Goal: Task Accomplishment & Management: Manage account settings

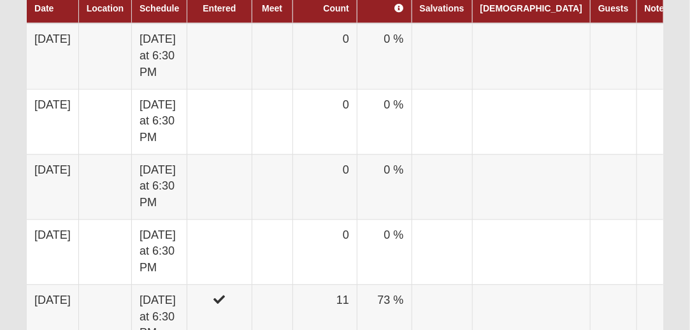
scroll to position [841, 0]
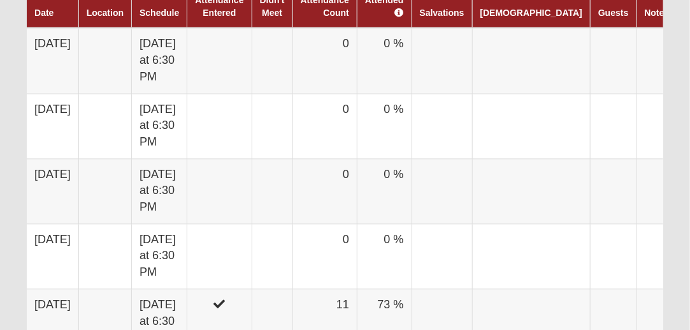
drag, startPoint x: 694, startPoint y: 41, endPoint x: 697, endPoint y: 164, distance: 123.1
click at [690, 164] on html "Hello LaVay My Account Log Out Group Attendance My Account Group Toolbox Group …" at bounding box center [345, 220] width 690 height 2123
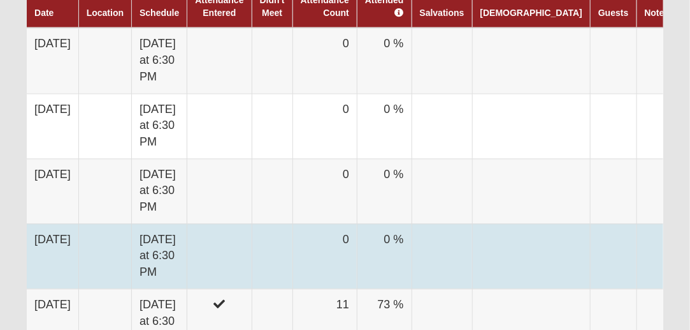
click at [242, 223] on td at bounding box center [219, 255] width 64 height 65
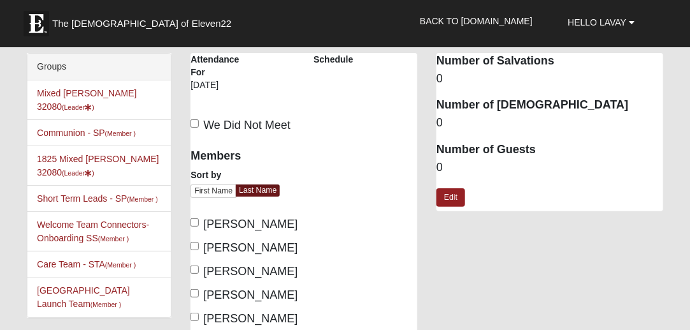
click at [201, 217] on label "Bleak, Isabelle" at bounding box center [243, 223] width 104 height 17
click at [199, 218] on input "Bleak, Isabelle" at bounding box center [195, 222] width 8 height 8
checkbox input "true"
click at [197, 252] on label "Bleak, Olivia" at bounding box center [243, 247] width 104 height 17
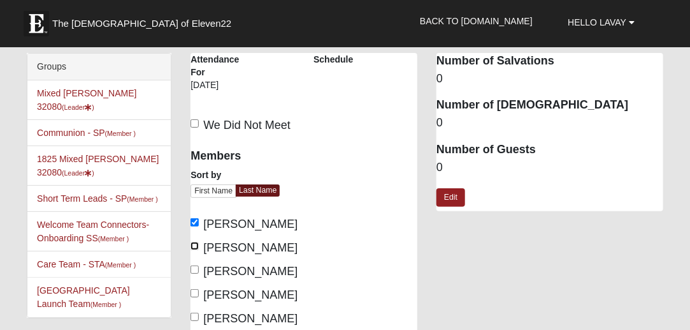
click at [197, 250] on input "Bleak, Olivia" at bounding box center [195, 246] width 8 height 8
checkbox input "true"
click at [200, 294] on label "Briggs, Jada" at bounding box center [243, 294] width 104 height 17
click at [199, 294] on input "[PERSON_NAME]" at bounding box center [195, 293] width 8 height 8
checkbox input "true"
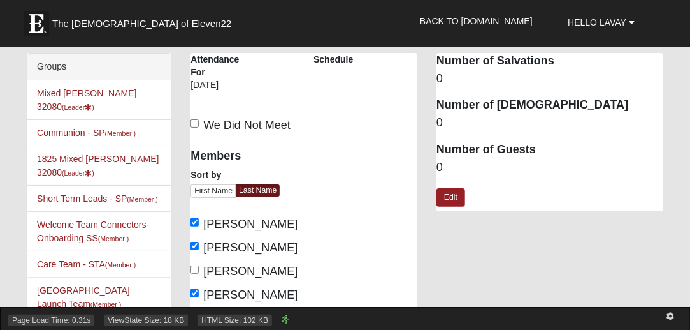
click at [200, 317] on span "HTML Size: 102 KB" at bounding box center [235, 319] width 75 height 11
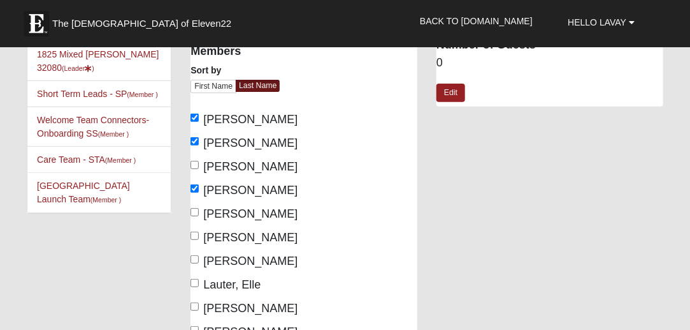
scroll to position [127, 0]
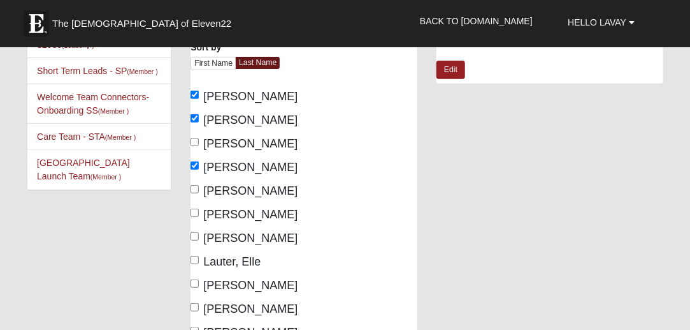
click at [197, 180] on div "Members Sort by First Name Last Name [PERSON_NAME], [PERSON_NAME], [PERSON_NAME]" at bounding box center [243, 256] width 104 height 487
click at [194, 186] on input "[PERSON_NAME]" at bounding box center [195, 189] width 8 height 8
checkbox input "true"
click at [193, 212] on input "Gatewood, Isabella" at bounding box center [195, 212] width 8 height 8
checkbox input "true"
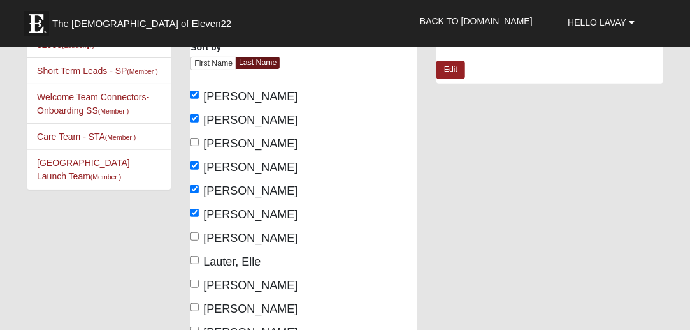
click at [200, 247] on label "Hopwood, Sophia" at bounding box center [243, 237] width 104 height 17
click at [199, 240] on input "Hopwood, Sophia" at bounding box center [195, 236] width 8 height 8
checkbox input "true"
click at [198, 270] on label "Lauter, Elle" at bounding box center [226, 261] width 70 height 17
click at [198, 264] on input "Lauter, Elle" at bounding box center [195, 260] width 8 height 8
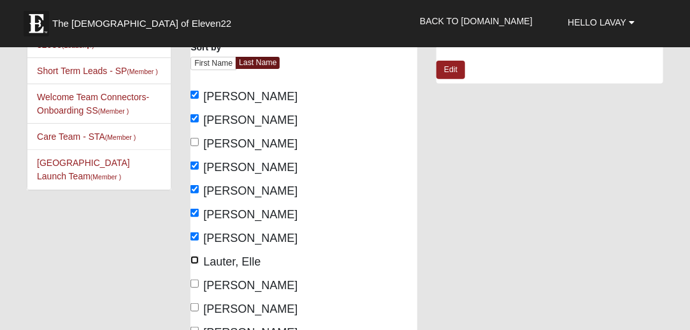
checkbox input "true"
click at [196, 288] on input "Lauter, LaVay" at bounding box center [195, 283] width 8 height 8
checkbox input "true"
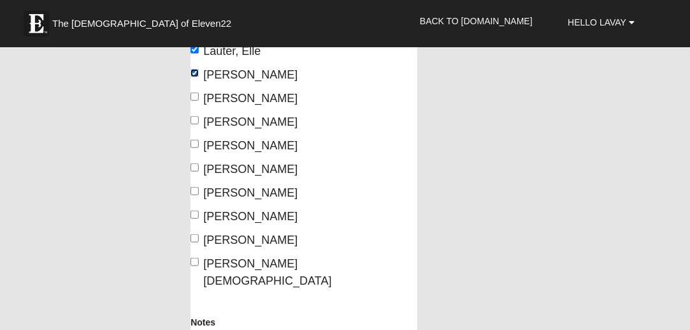
scroll to position [339, 0]
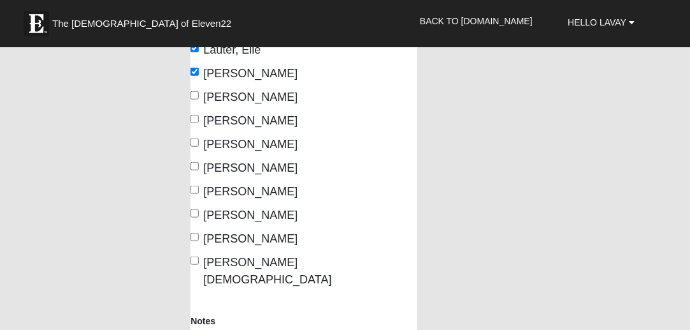
click at [197, 177] on label "Rodgers, Emerson" at bounding box center [243, 167] width 104 height 17
click at [197, 170] on input "Rodgers, Emerson" at bounding box center [195, 166] width 8 height 8
checkbox input "true"
click at [199, 200] on label "Scheideman, James" at bounding box center [243, 191] width 104 height 17
click at [199, 194] on input "Scheideman, James" at bounding box center [195, 190] width 8 height 8
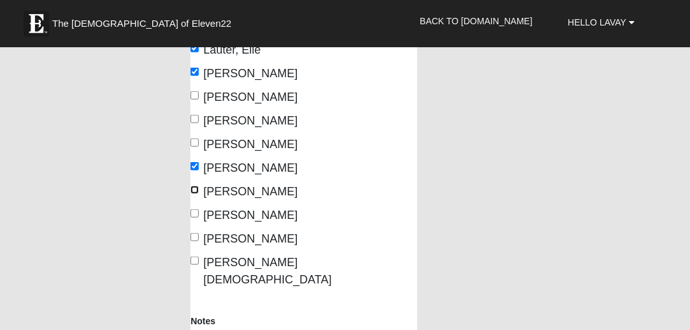
checkbox input "true"
click at [194, 241] on input "Torres, Eddie" at bounding box center [195, 237] width 8 height 8
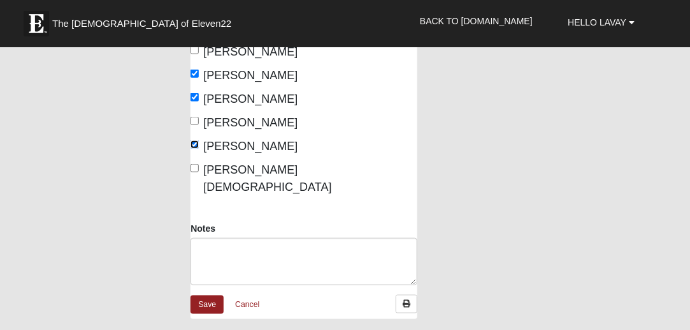
scroll to position [493, 0]
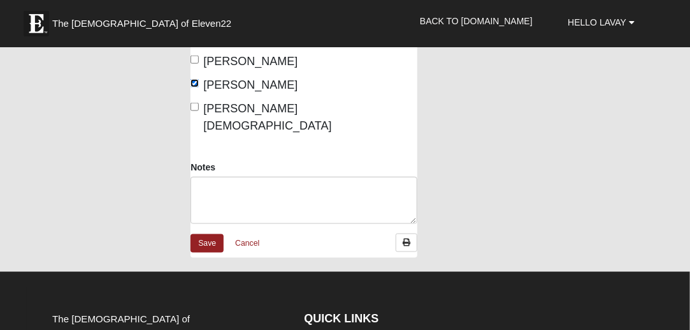
click at [198, 87] on input "Torres, Eddie" at bounding box center [195, 83] width 8 height 8
checkbox input "false"
click at [192, 111] on input "Wood, Isaiah" at bounding box center [195, 107] width 8 height 8
checkbox input "true"
click at [209, 252] on link "Save" at bounding box center [207, 243] width 33 height 18
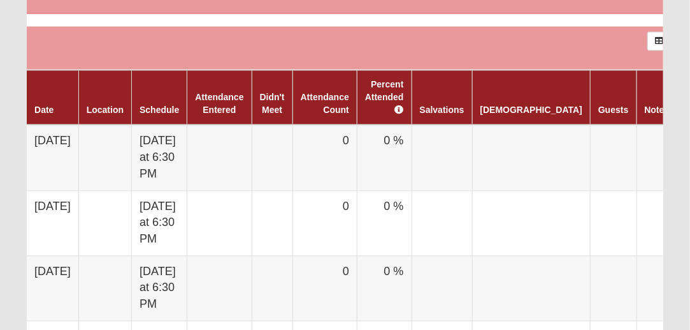
scroll to position [748, 0]
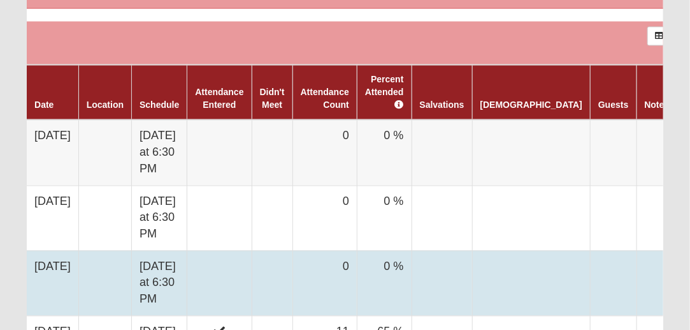
click at [227, 262] on td at bounding box center [219, 283] width 64 height 65
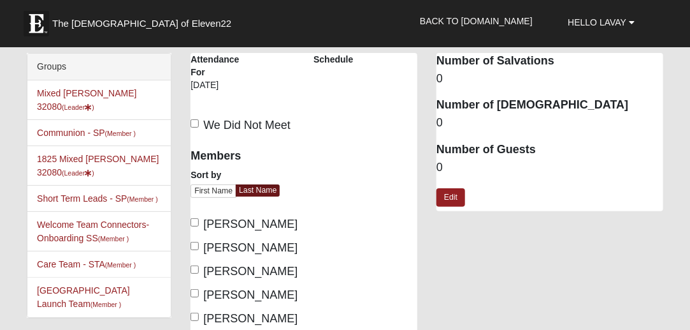
click at [199, 224] on label "Bleak, Isabelle" at bounding box center [243, 223] width 104 height 17
click at [199, 224] on input "Bleak, Isabelle" at bounding box center [195, 222] width 8 height 8
checkbox input "true"
click at [192, 245] on input "Bleak, Olivia" at bounding box center [195, 246] width 8 height 8
checkbox input "true"
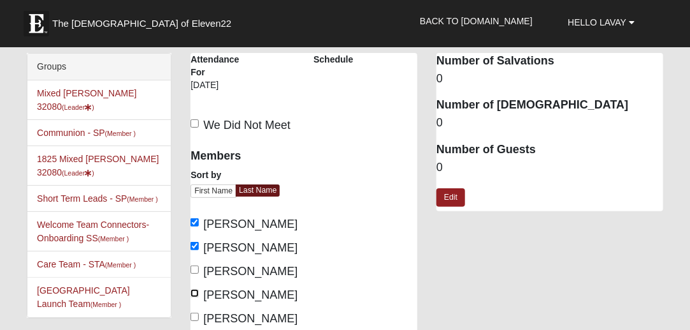
click at [197, 292] on input "[PERSON_NAME]" at bounding box center [195, 293] width 8 height 8
checkbox input "true"
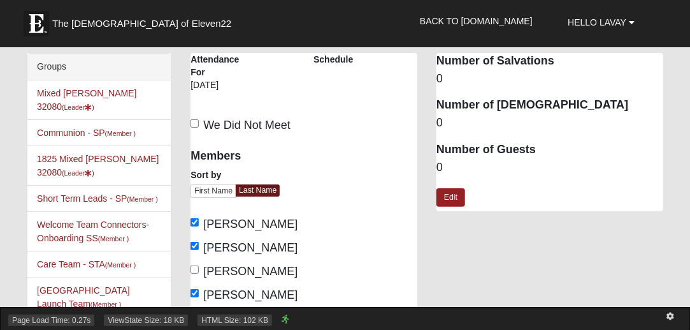
click at [195, 313] on div "Page Load Time: 0.27s ViewState Size: 18 KB HTML Size: 102 KB" at bounding box center [345, 318] width 690 height 23
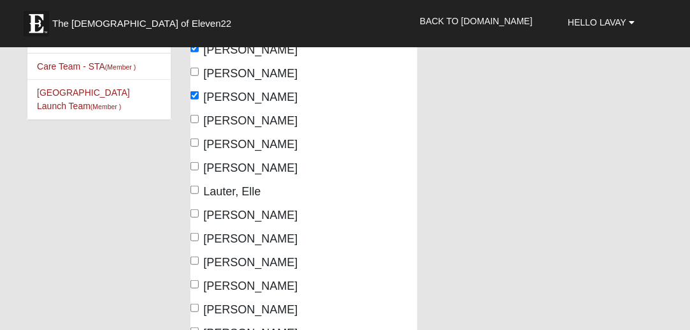
scroll to position [199, 0]
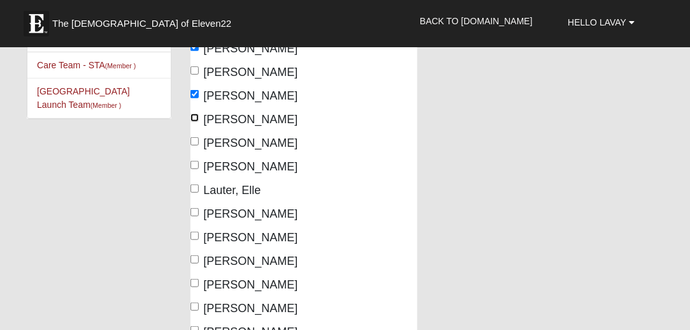
click at [194, 119] on input "Brown, Sabrina" at bounding box center [195, 117] width 8 height 8
checkbox input "true"
click at [194, 138] on input "Gatewood, Isabella" at bounding box center [195, 141] width 8 height 8
checkbox input "true"
click at [200, 197] on div "Members Sort by First Name Last Name Bleak, Isabelle Bleak, Olivia Brewer, Bell…" at bounding box center [243, 184] width 104 height 487
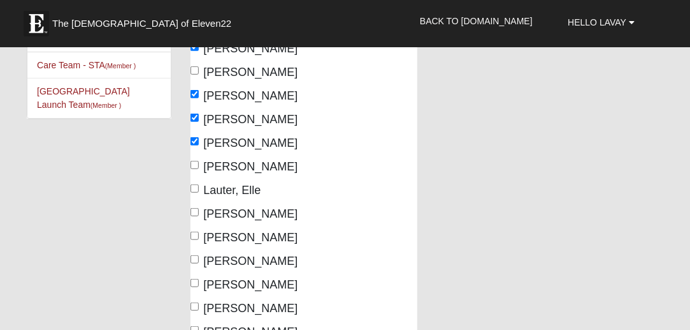
click at [190, 205] on div "Members Sort by First Name Last Name Bleak, Isabelle Bleak, Olivia Brewer, Bell…" at bounding box center [242, 197] width 123 height 513
click at [194, 193] on input "Lauter, Elle" at bounding box center [195, 188] width 8 height 8
checkbox input "true"
click at [197, 216] on input "Lauter, LaVay" at bounding box center [195, 212] width 8 height 8
checkbox input "true"
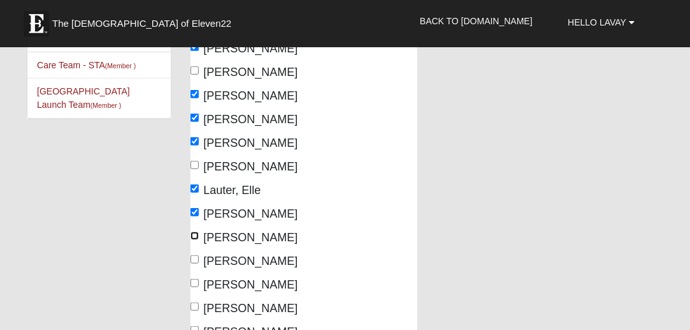
click at [196, 240] on input "Moore, Baylee" at bounding box center [195, 235] width 8 height 8
checkbox input "true"
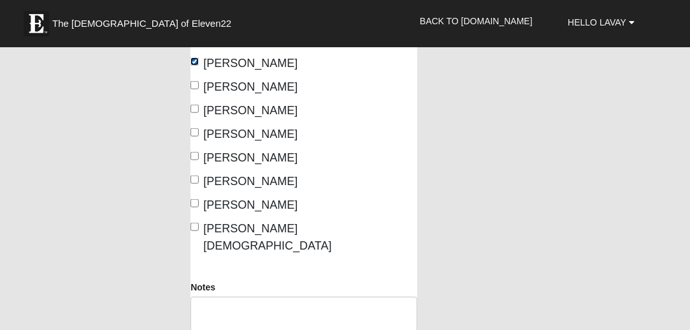
scroll to position [383, 0]
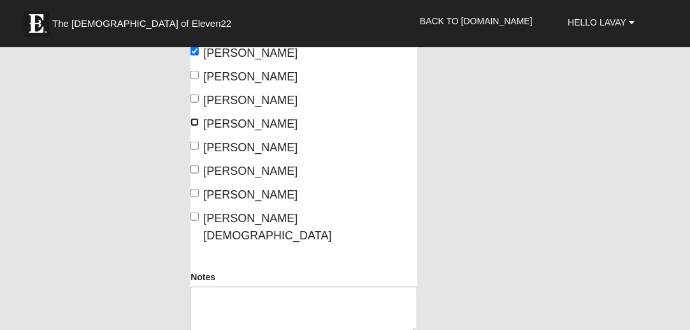
click at [195, 126] on input "Rodgers, Emerson" at bounding box center [195, 122] width 8 height 8
checkbox input "true"
click at [194, 150] on input "Scheideman, James" at bounding box center [195, 146] width 8 height 8
checkbox input "true"
click at [197, 197] on input "Torres, Eddie" at bounding box center [195, 193] width 8 height 8
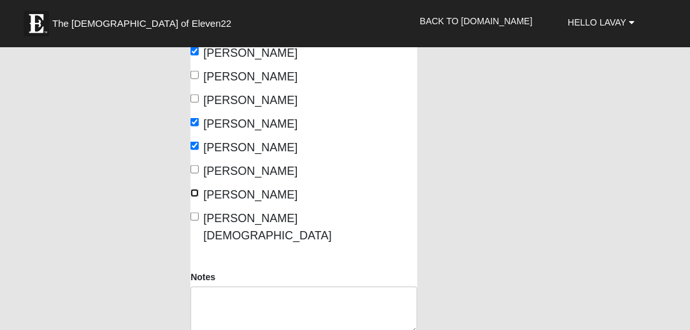
checkbox input "true"
click at [197, 221] on input "Wood, Isaiah" at bounding box center [195, 216] width 8 height 8
checkbox input "true"
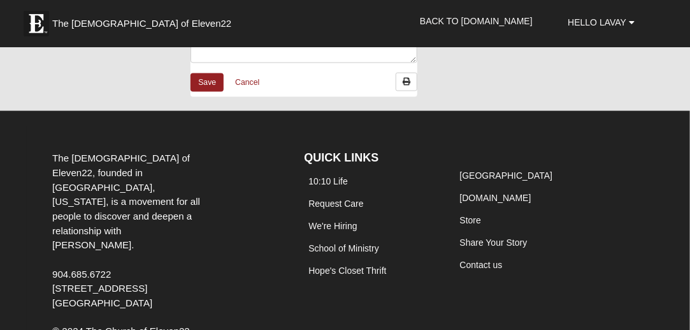
scroll to position [655, 0]
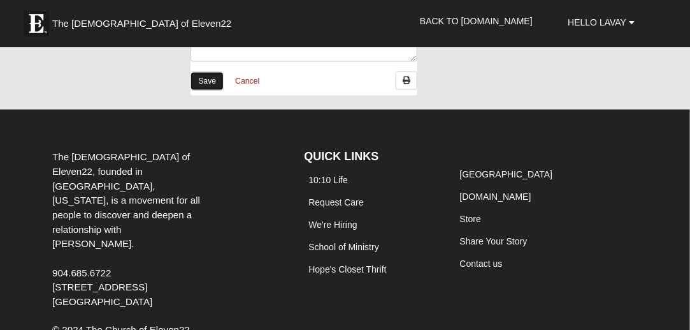
click at [198, 91] on link "Save" at bounding box center [207, 81] width 33 height 18
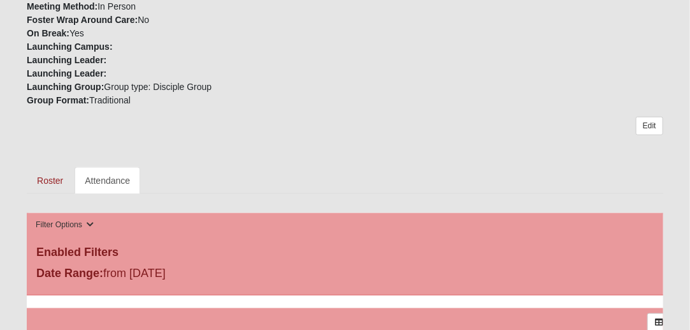
scroll to position [465, 0]
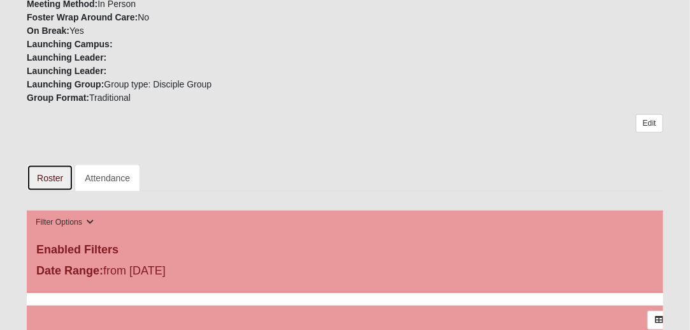
click at [52, 164] on link "Roster" at bounding box center [50, 177] width 47 height 27
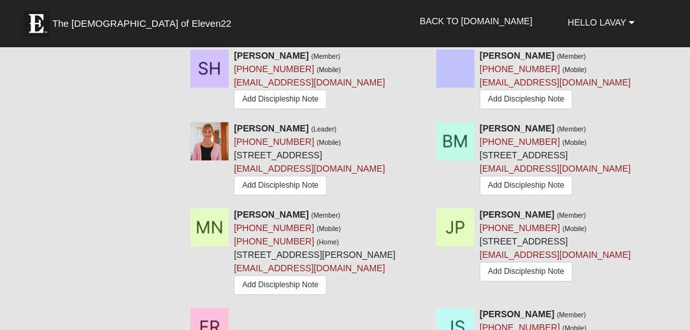
scroll to position [955, 0]
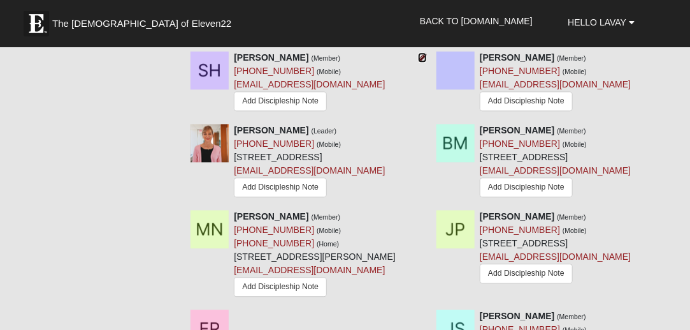
click at [424, 62] on icon at bounding box center [422, 57] width 9 height 9
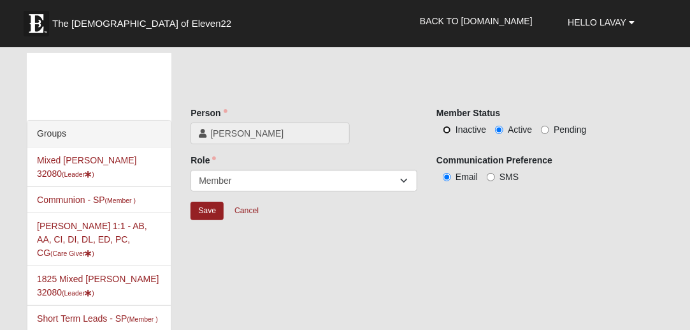
click at [449, 130] on input "Inactive" at bounding box center [447, 130] width 8 height 8
radio input "true"
click at [201, 221] on div "Save Cancel" at bounding box center [427, 215] width 473 height 29
click at [203, 210] on input "Save" at bounding box center [207, 210] width 33 height 18
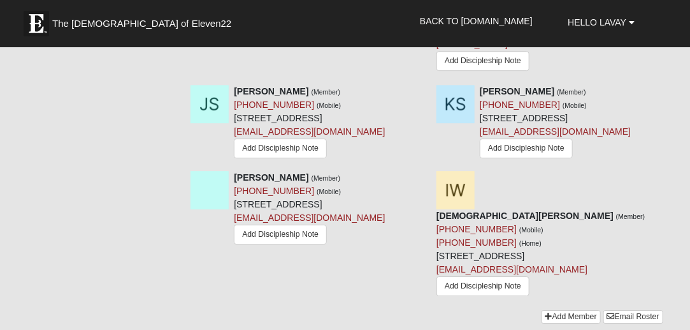
scroll to position [1243, 0]
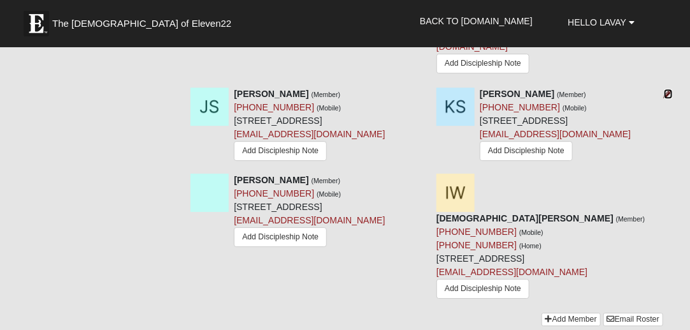
click at [669, 98] on icon at bounding box center [668, 93] width 9 height 9
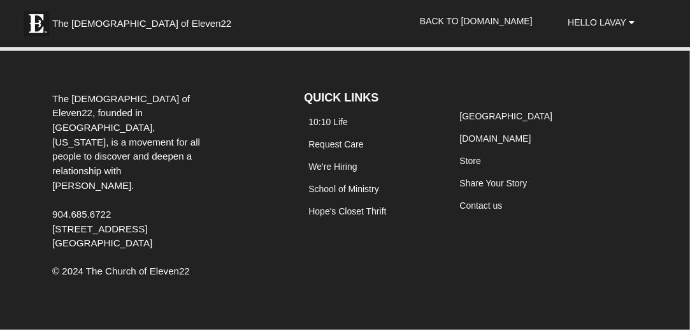
scroll to position [467, 0]
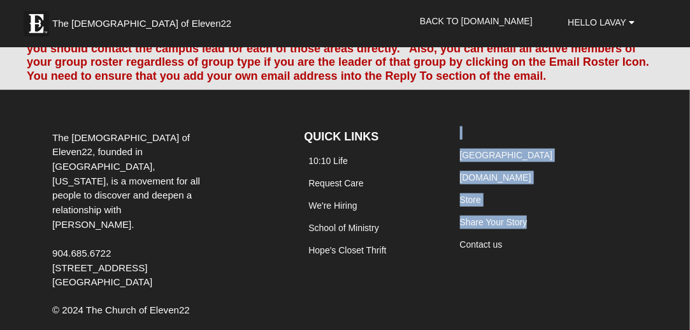
drag, startPoint x: 690, startPoint y: 207, endPoint x: 685, endPoint y: 91, distance: 115.5
click at [685, 91] on footer "The Church of Eleven22, founded in Jacksonville, Florida, is a movement for all…" at bounding box center [345, 229] width 690 height 279
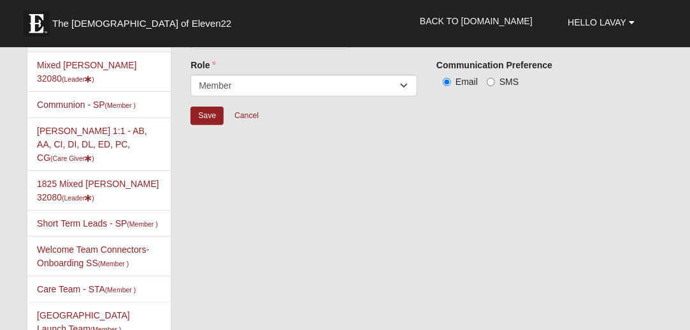
scroll to position [0, 0]
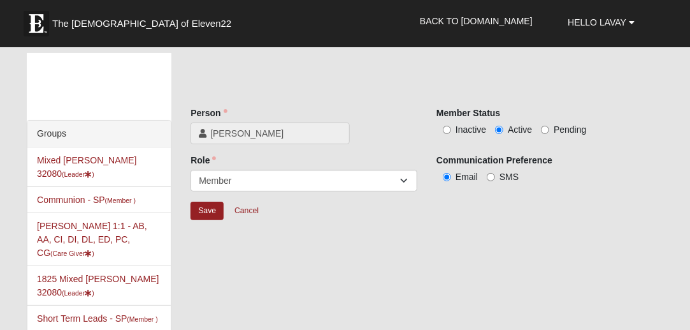
click at [455, 127] on label "Inactive" at bounding box center [462, 129] width 50 height 13
click at [451, 127] on input "Inactive" at bounding box center [447, 130] width 8 height 8
radio input "true"
click at [204, 214] on input "Save" at bounding box center [207, 210] width 33 height 18
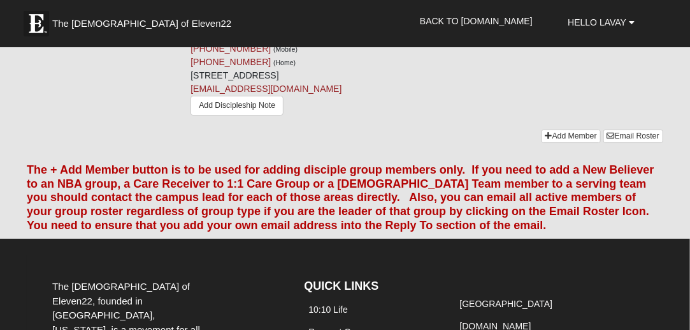
scroll to position [1428, 0]
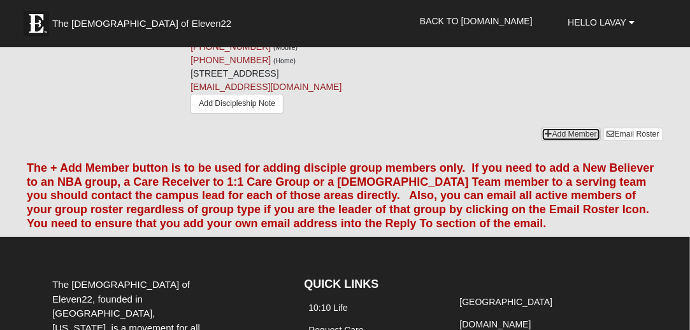
click at [555, 141] on link "Add Member" at bounding box center [571, 133] width 59 height 13
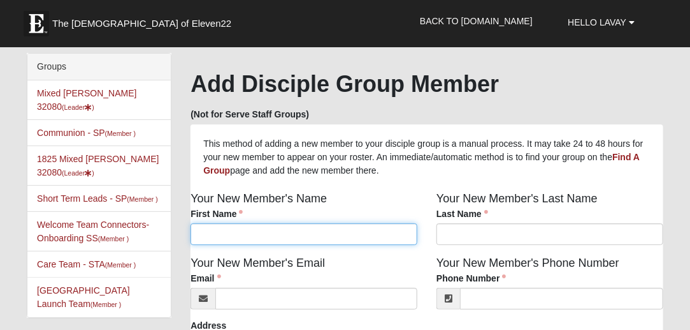
click at [330, 228] on input "First Name" at bounding box center [304, 234] width 227 height 22
type input "Savannah"
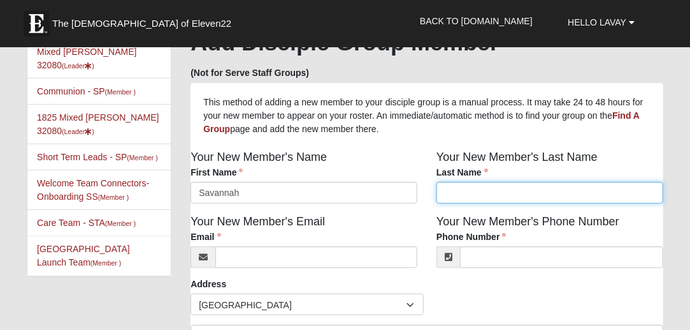
scroll to position [72, 0]
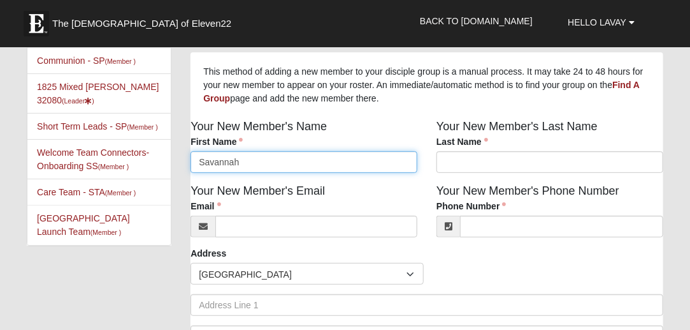
drag, startPoint x: 286, startPoint y: 156, endPoint x: 126, endPoint y: 156, distance: 160.0
click at [126, 156] on div "Groups Mixed [PERSON_NAME] 32080 (Leader ) (Member )" at bounding box center [345, 210] width 656 height 458
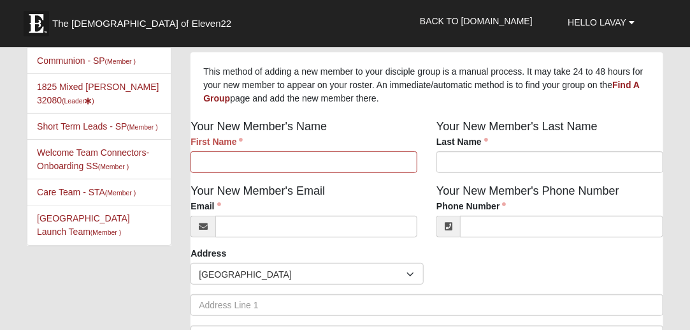
click at [126, 156] on li "Welcome Team Connectors- Onboarding SS (Member )" at bounding box center [98, 159] width 143 height 40
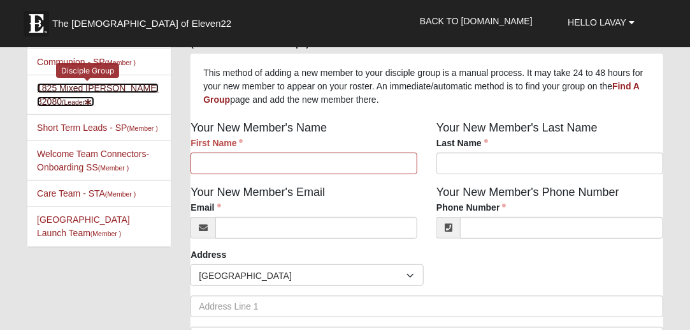
click at [84, 83] on link "1825 Mixed Lauter 32080 (Leader )" at bounding box center [98, 95] width 122 height 24
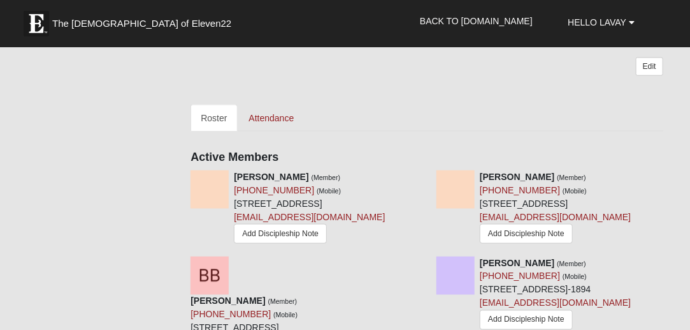
scroll to position [557, 0]
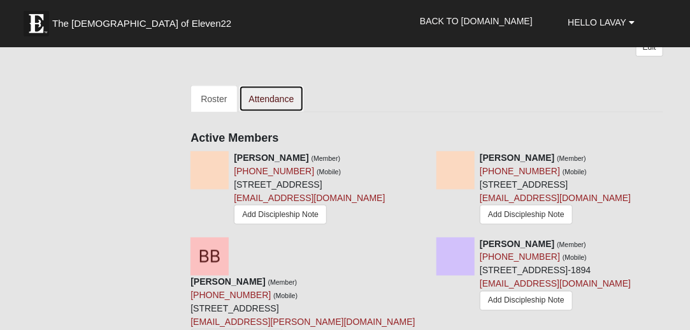
click at [301, 97] on link "Attendance" at bounding box center [272, 98] width 66 height 27
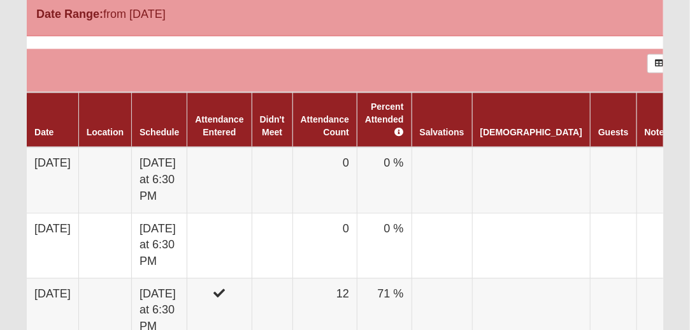
scroll to position [724, 0]
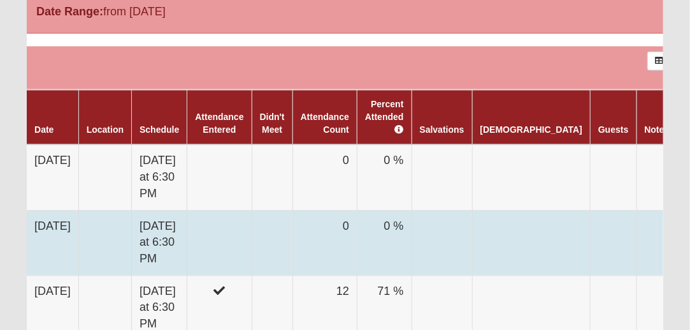
click at [247, 223] on td at bounding box center [219, 242] width 64 height 65
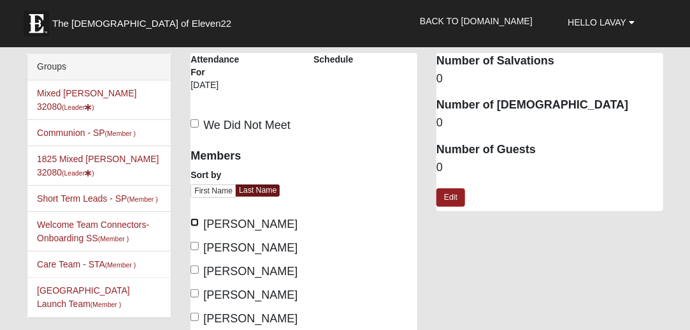
click at [196, 224] on input "Bleak, Isabelle" at bounding box center [195, 222] width 8 height 8
checkbox input "true"
click at [196, 240] on label "Bleak, Olivia" at bounding box center [243, 247] width 104 height 17
click at [196, 242] on input "Bleak, Olivia" at bounding box center [195, 246] width 8 height 8
checkbox input "true"
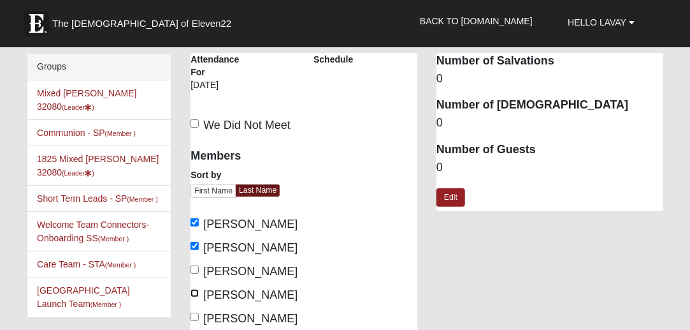
click at [198, 289] on input "Briggs, Jada" at bounding box center [195, 293] width 8 height 8
checkbox input "true"
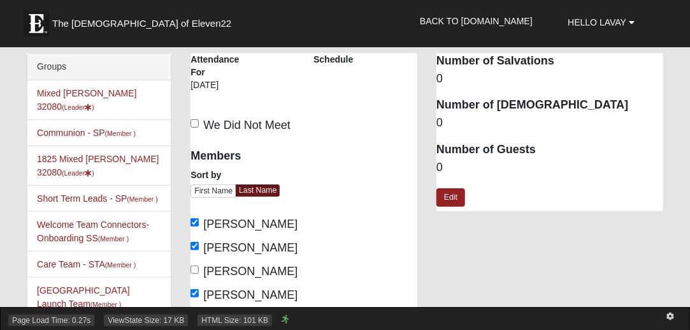
click at [199, 316] on span "HTML Size: 101 KB" at bounding box center [235, 319] width 75 height 11
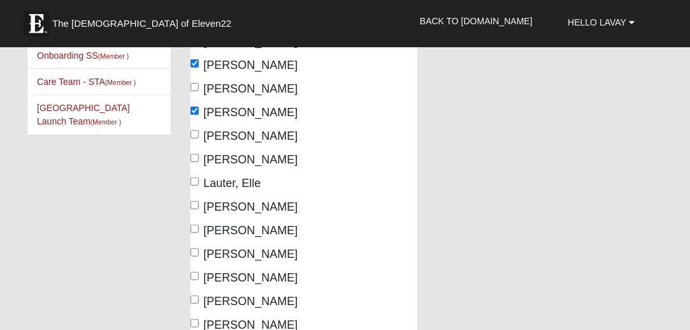
scroll to position [189, 0]
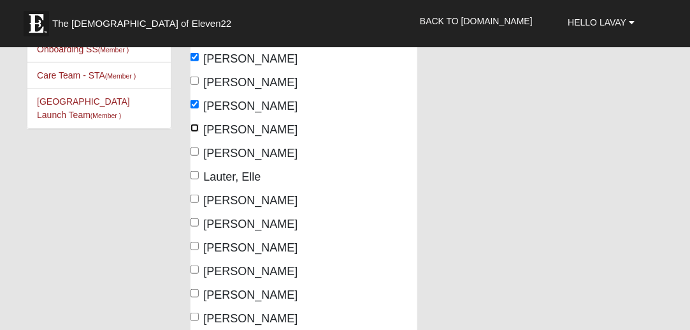
click at [197, 125] on input "Brown, Sabrina" at bounding box center [195, 128] width 8 height 8
checkbox input "true"
click at [196, 147] on input "Gatewood, Isabella" at bounding box center [195, 151] width 8 height 8
checkbox input "true"
click at [195, 179] on input "Lauter, Elle" at bounding box center [195, 175] width 8 height 8
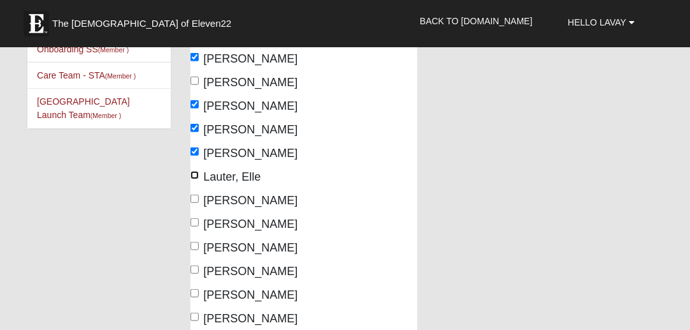
checkbox input "true"
click at [197, 209] on label "Lauter, LaVay" at bounding box center [243, 200] width 104 height 17
click at [197, 203] on input "Lauter, LaVay" at bounding box center [195, 198] width 8 height 8
checkbox input "true"
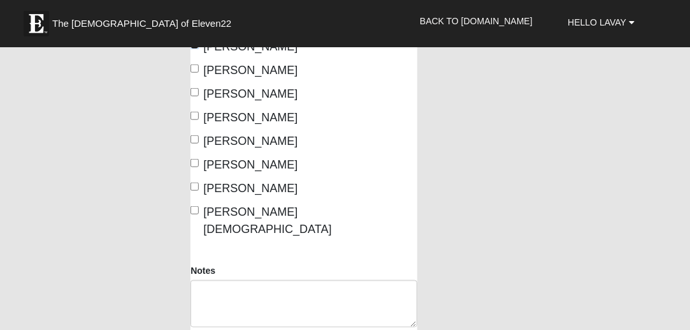
scroll to position [360, 0]
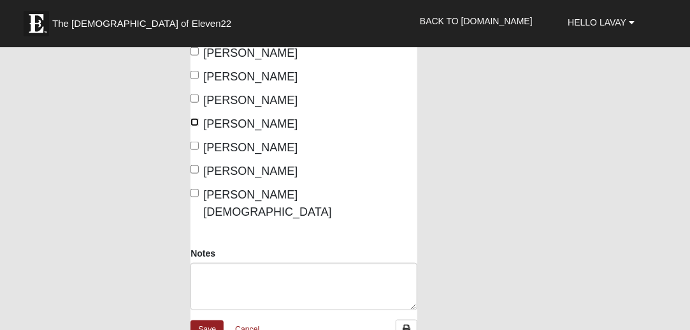
click at [198, 126] on input "Rodgers, Emerson" at bounding box center [195, 122] width 8 height 8
checkbox input "true"
click at [196, 150] on input "Scheideman, James" at bounding box center [195, 146] width 8 height 8
checkbox input "true"
click at [196, 173] on input "Torres, Eddie" at bounding box center [195, 169] width 8 height 8
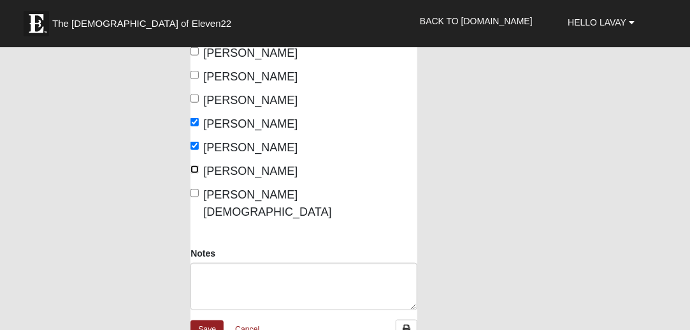
checkbox input "true"
click at [193, 221] on label "Wood, Isaiah" at bounding box center [243, 203] width 104 height 34
click at [193, 197] on input "Wood, Isaiah" at bounding box center [195, 193] width 8 height 8
checkbox input "true"
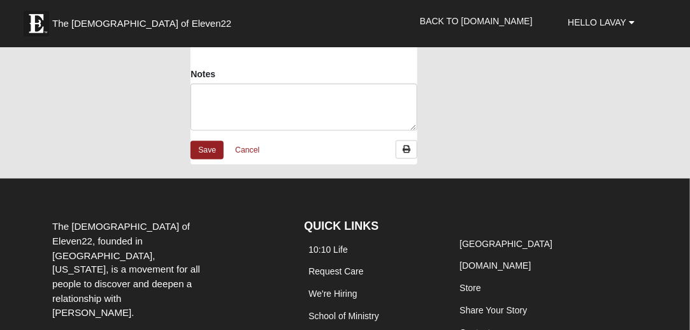
scroll to position [544, 0]
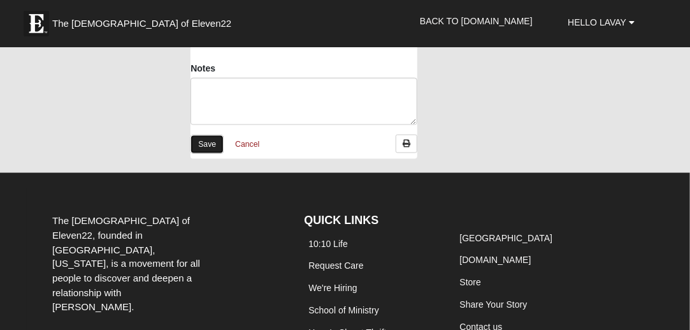
click at [205, 154] on link "Save" at bounding box center [207, 144] width 33 height 18
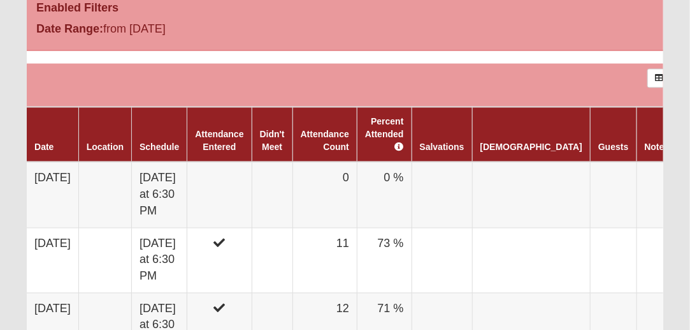
scroll to position [524, 0]
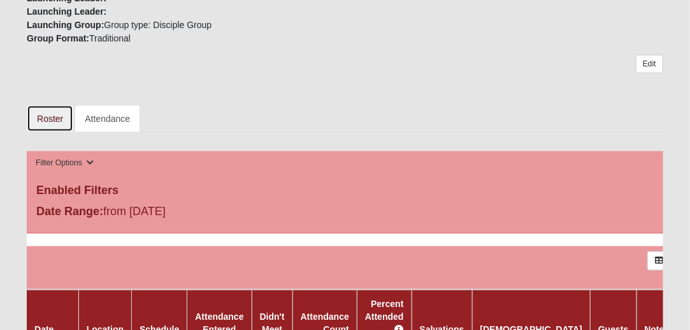
click at [50, 108] on link "Roster" at bounding box center [50, 118] width 47 height 27
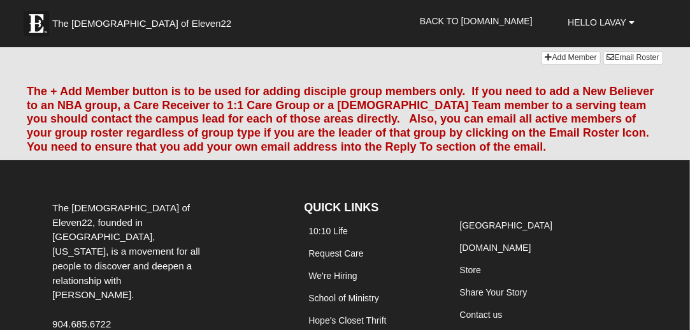
scroll to position [1507, 0]
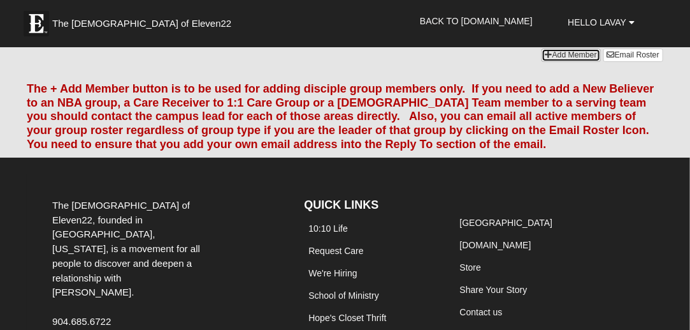
click at [569, 62] on link "Add Member" at bounding box center [571, 54] width 59 height 13
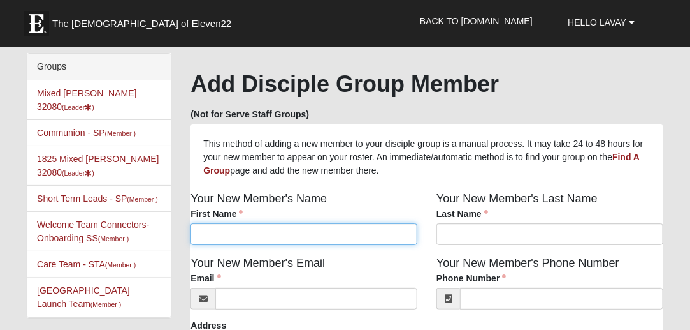
click at [274, 237] on input "First Name" at bounding box center [304, 234] width 227 height 22
type input "[PERSON_NAME]"
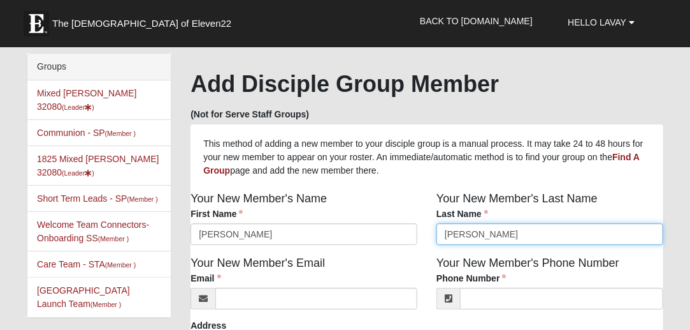
type input "[PERSON_NAME]"
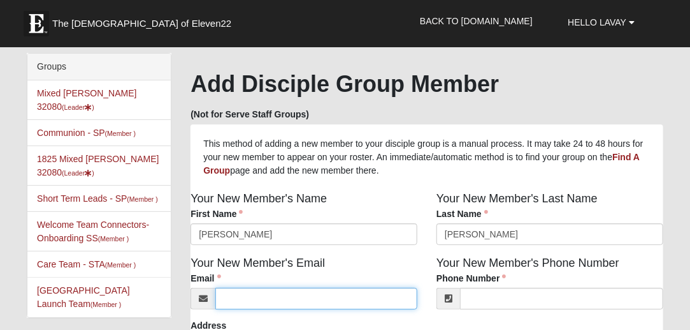
paste input "[EMAIL_ADDRESS][DOMAIN_NAME]"
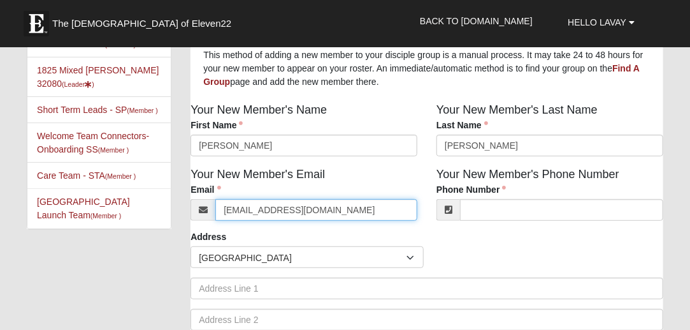
scroll to position [91, 0]
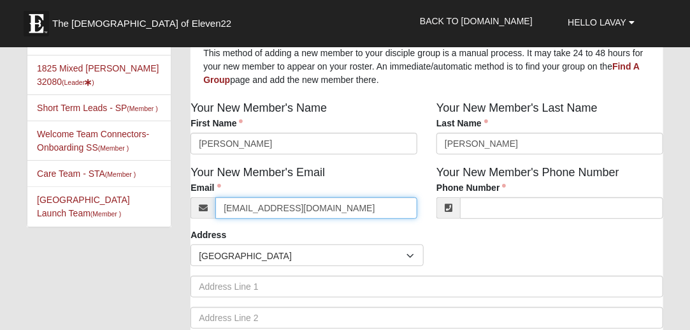
type input "olivias502817@gmail.com"
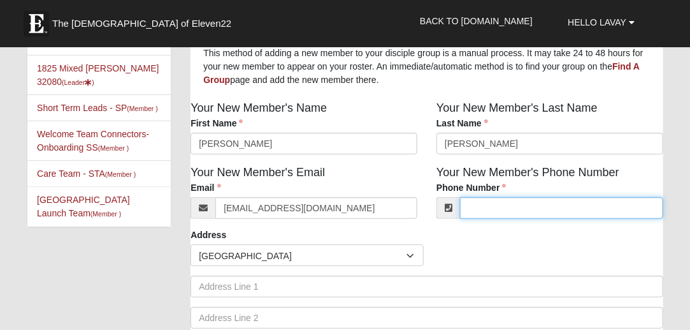
click at [510, 205] on input "Phone Number" at bounding box center [561, 208] width 203 height 22
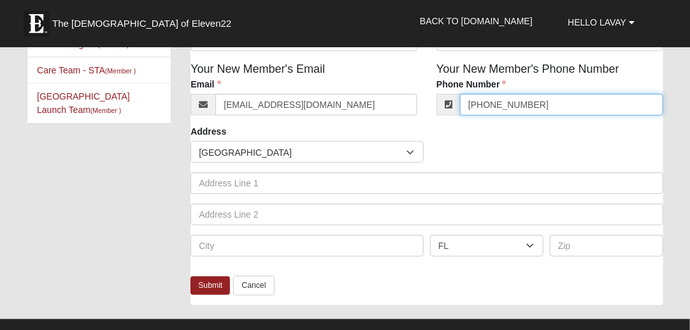
scroll to position [203, 0]
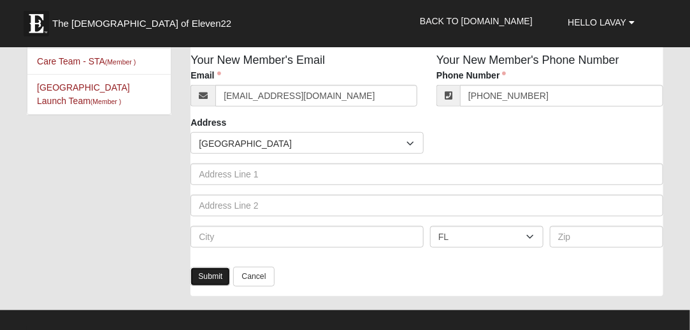
type input "(904) 466-4549"
click at [209, 279] on link "Submit" at bounding box center [211, 276] width 40 height 18
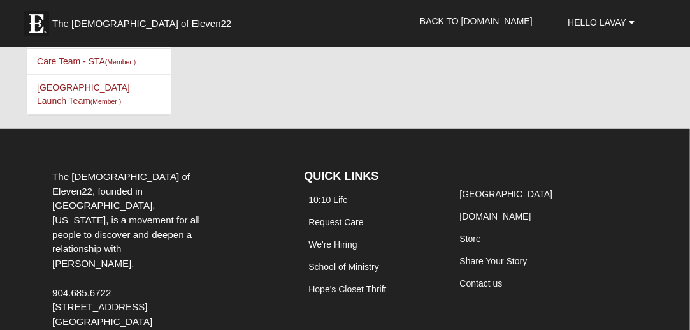
scroll to position [3, 0]
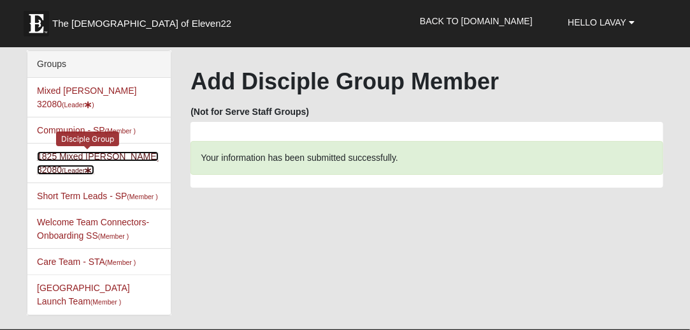
click at [80, 151] on link "1825 Mixed Lauter 32080 (Leader )" at bounding box center [98, 163] width 122 height 24
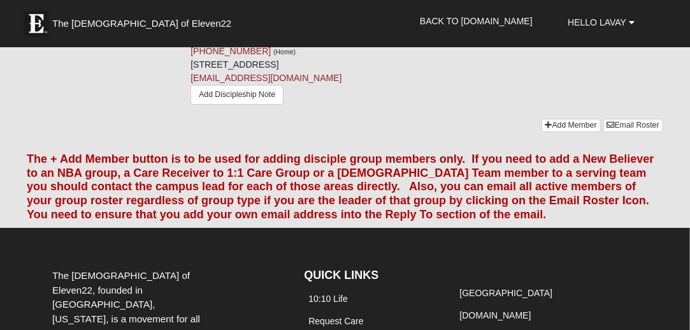
scroll to position [1444, 0]
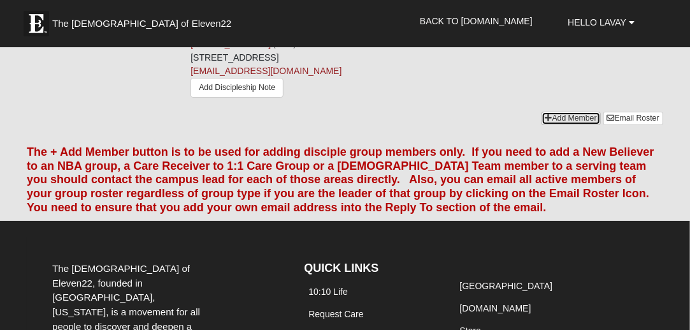
click at [547, 125] on link "Add Member" at bounding box center [571, 118] width 59 height 13
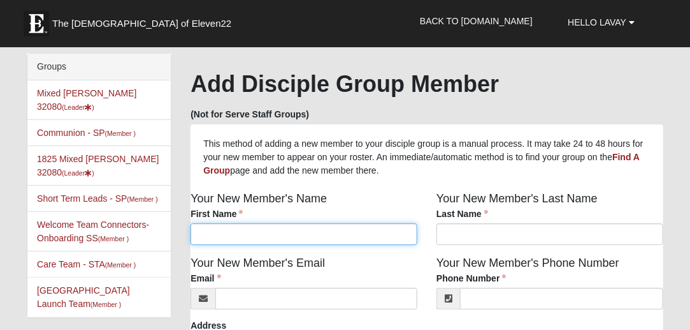
click at [377, 238] on input "First Name" at bounding box center [304, 234] width 227 height 22
type input "Canon"
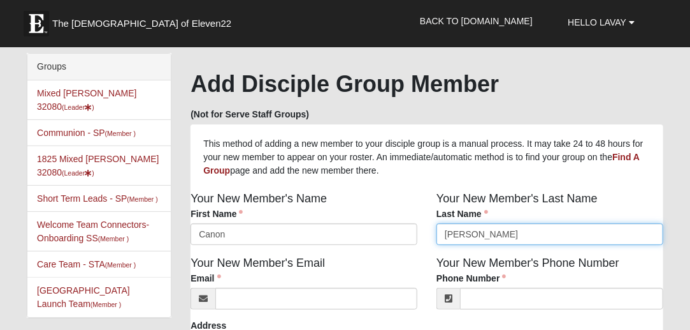
type input "[PERSON_NAME]"
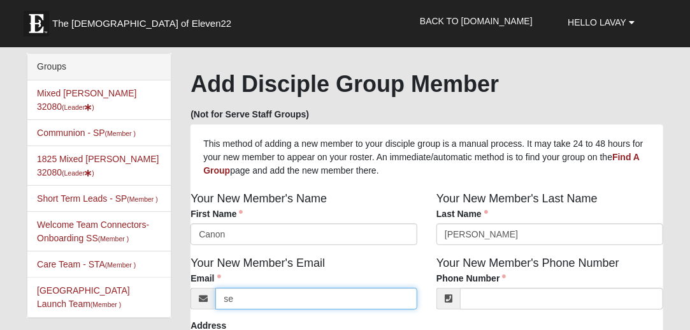
type input "s"
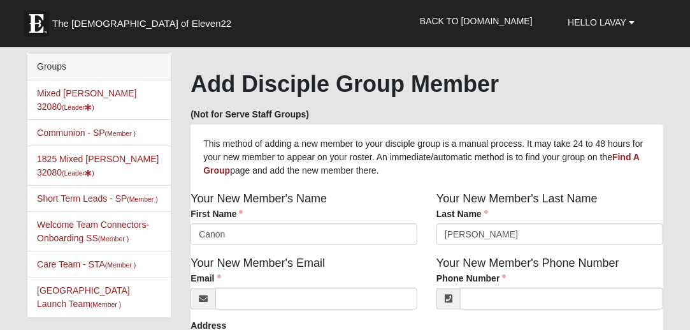
click at [255, 214] on div "First Name Canon First Name is required." at bounding box center [304, 226] width 227 height 38
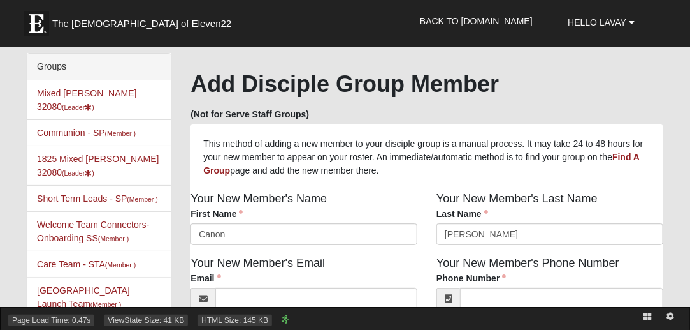
click at [244, 313] on div "Page Load Time: 0.47s ViewState Size: 41 KB HTML Size: 145 KB" at bounding box center [345, 318] width 690 height 23
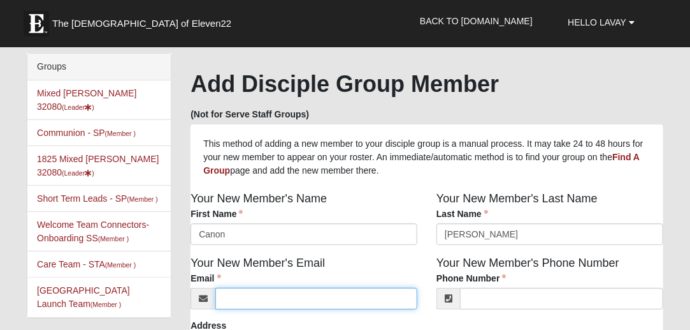
click at [238, 303] on input "Email" at bounding box center [316, 299] width 202 height 22
type input "[EMAIL_ADDRESS][DOMAIN_NAME]"
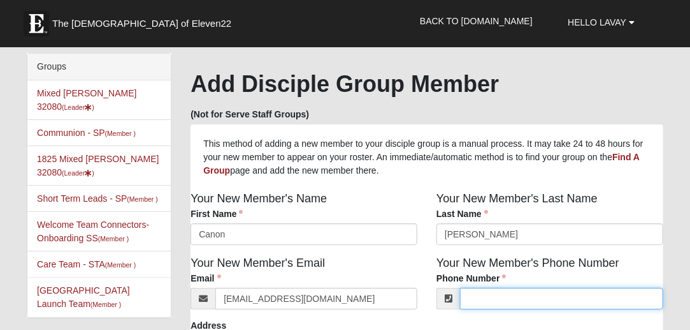
click at [481, 296] on input "Phone Number" at bounding box center [561, 299] width 203 height 22
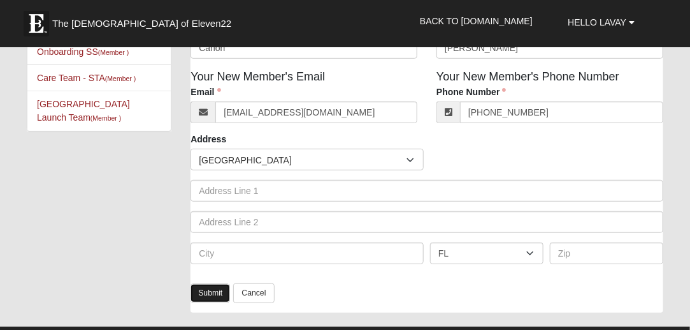
type input "[PHONE_NUMBER]"
click at [207, 298] on link "Submit" at bounding box center [211, 293] width 40 height 18
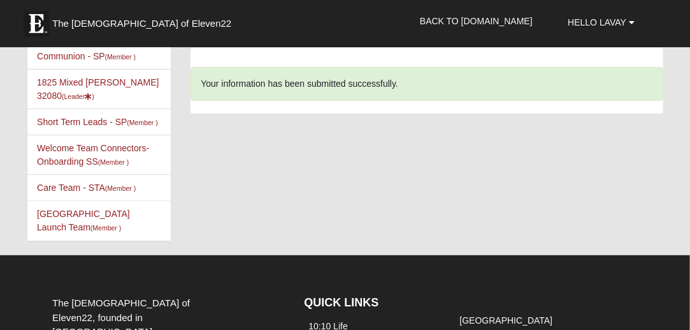
scroll to position [0, 0]
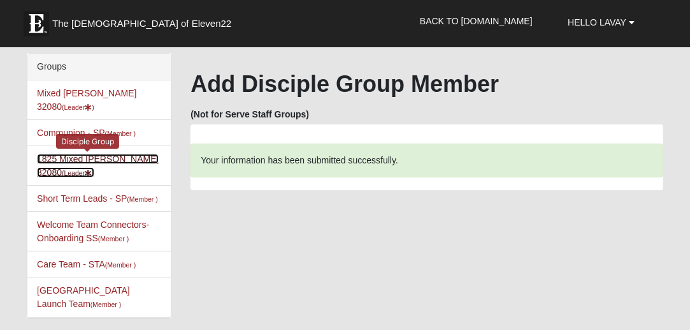
click at [114, 154] on link "1825 Mixed [PERSON_NAME] 32080 (Leader )" at bounding box center [98, 166] width 122 height 24
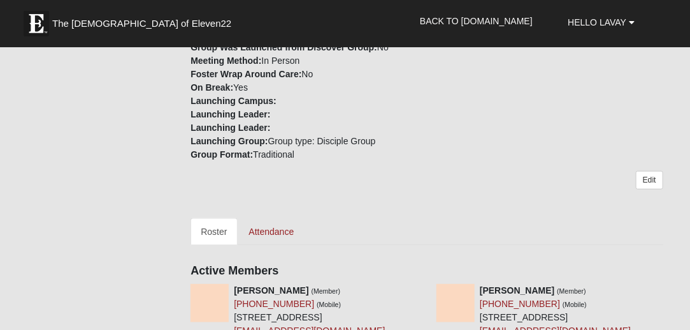
scroll to position [427, 0]
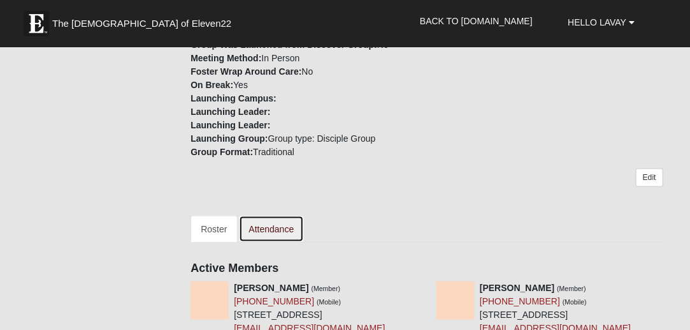
click at [268, 225] on link "Attendance" at bounding box center [272, 228] width 66 height 27
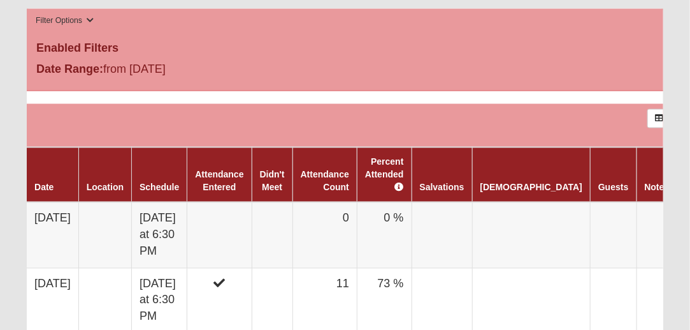
scroll to position [676, 0]
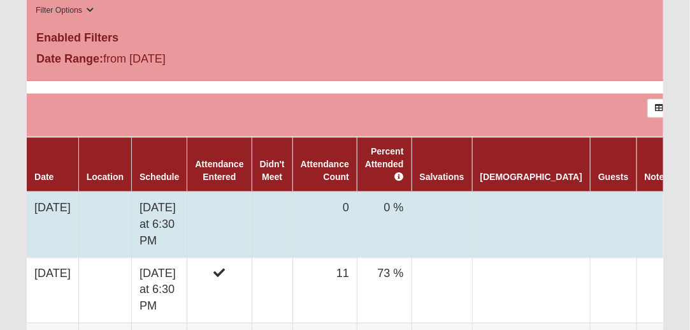
click at [232, 192] on td at bounding box center [219, 225] width 64 height 66
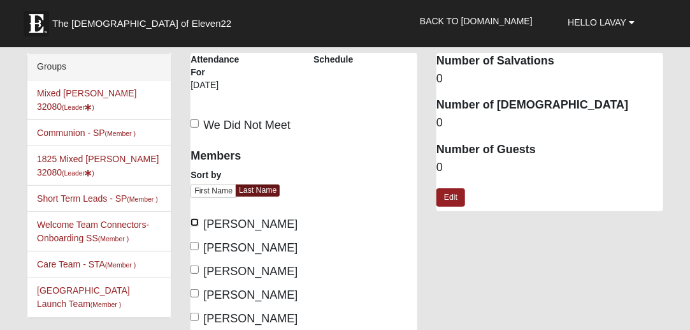
click at [197, 222] on input "[PERSON_NAME]" at bounding box center [195, 222] width 8 height 8
checkbox input "true"
click at [192, 244] on input "[PERSON_NAME]" at bounding box center [195, 246] width 8 height 8
checkbox input "true"
click at [193, 298] on label "[PERSON_NAME]" at bounding box center [243, 294] width 104 height 17
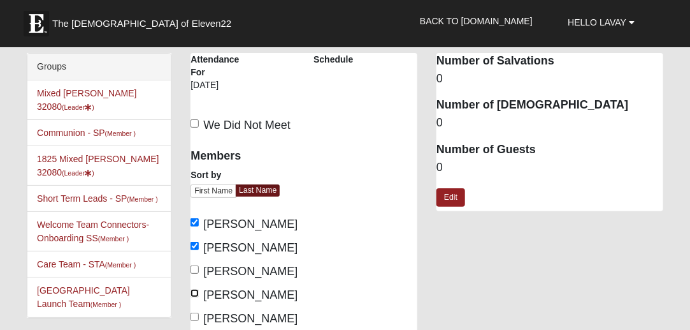
click at [193, 297] on input "[PERSON_NAME]" at bounding box center [195, 293] width 8 height 8
checkbox input "true"
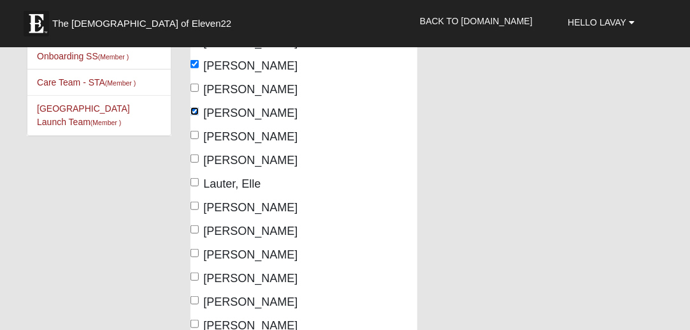
scroll to position [184, 0]
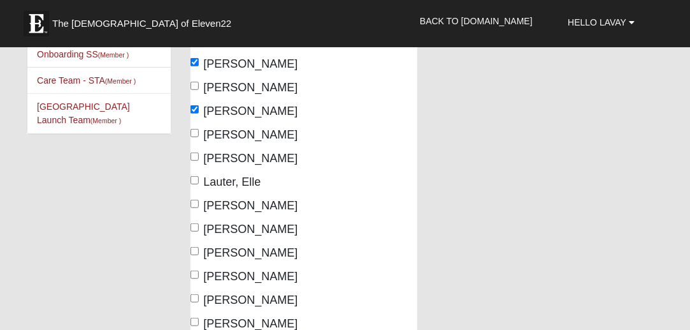
click at [202, 137] on label "Brown, Sabrina" at bounding box center [243, 134] width 104 height 17
click at [199, 137] on input "Brown, Sabrina" at bounding box center [195, 133] width 8 height 8
checkbox input "true"
click at [191, 154] on input "Gatewood, Isabella" at bounding box center [195, 156] width 8 height 8
checkbox input "true"
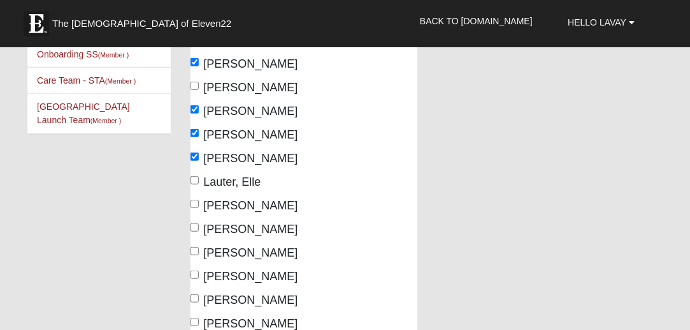
click at [193, 189] on div "Members Sort by First Name Last Name Bleak, Isabelle Bleak, Olivia Brewer, Bell…" at bounding box center [243, 177] width 104 height 440
click at [196, 184] on input "Lauter, Elle" at bounding box center [195, 180] width 8 height 8
checkbox input "true"
click at [198, 208] on input "Lauter, LaVay" at bounding box center [195, 204] width 8 height 8
checkbox input "true"
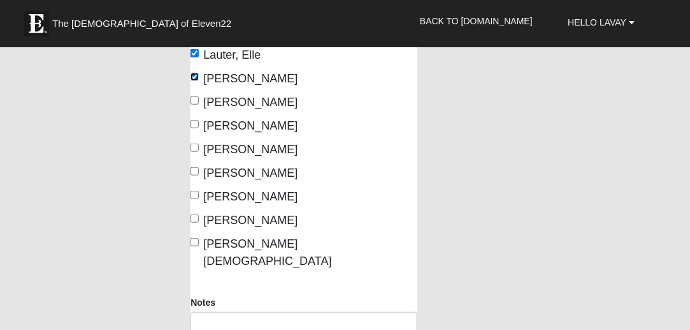
scroll to position [314, 0]
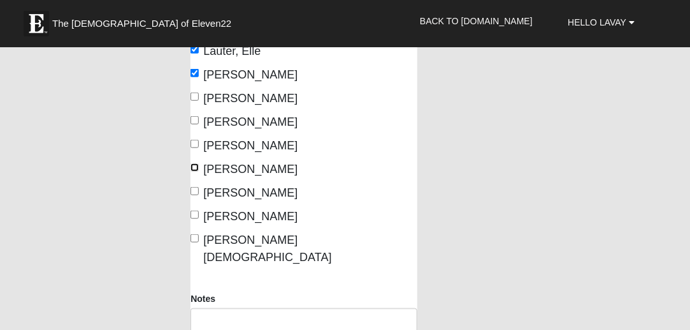
click at [194, 171] on input "Rodgers, Emerson" at bounding box center [195, 167] width 8 height 8
checkbox input "true"
click at [194, 195] on input "Scheideman, James" at bounding box center [195, 191] width 8 height 8
checkbox input "true"
click at [196, 219] on input "Torres, Eddie" at bounding box center [195, 214] width 8 height 8
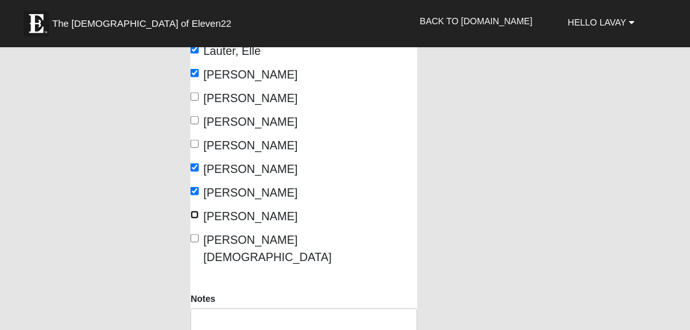
checkbox input "true"
click at [198, 266] on label "Wood, Isaiah" at bounding box center [243, 248] width 104 height 34
click at [198, 242] on input "Wood, Isaiah" at bounding box center [195, 238] width 8 height 8
checkbox input "true"
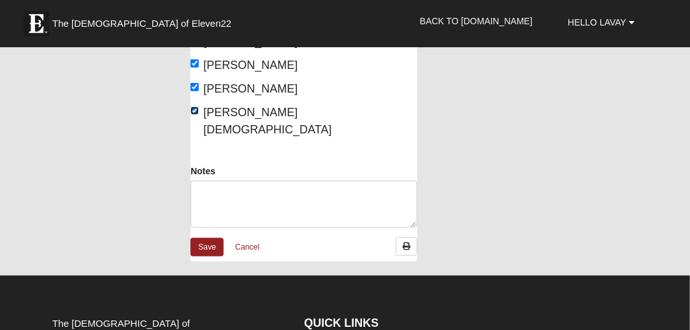
scroll to position [445, 0]
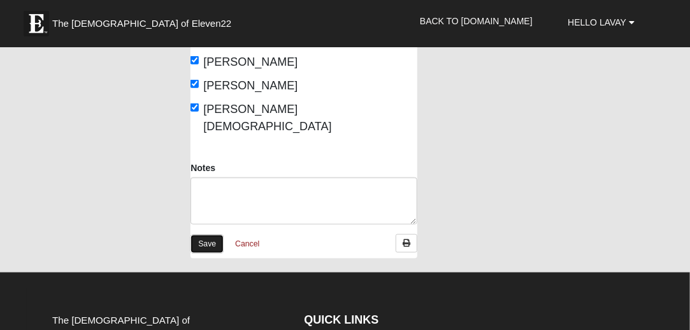
click at [210, 253] on link "Save" at bounding box center [207, 244] width 33 height 18
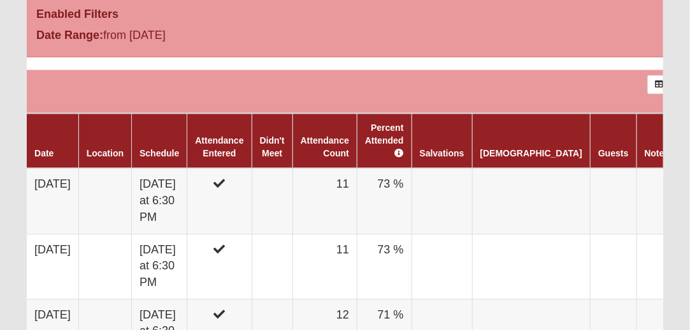
scroll to position [714, 0]
